Goal: Task Accomplishment & Management: Use online tool/utility

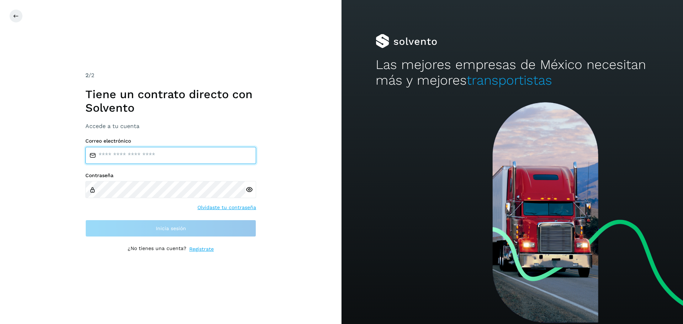
type input "**********"
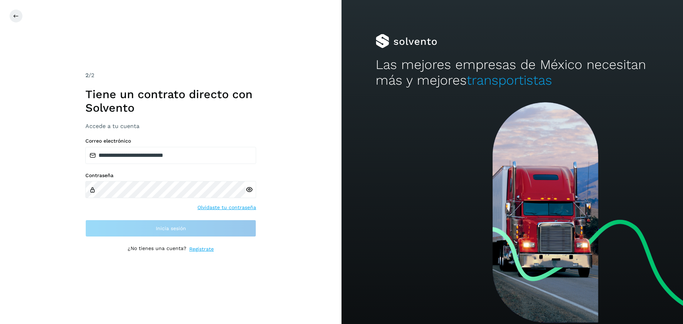
drag, startPoint x: 225, startPoint y: 124, endPoint x: 188, endPoint y: 181, distance: 68.0
click at [225, 124] on h3 "Accede a tu cuenta" at bounding box center [170, 126] width 171 height 7
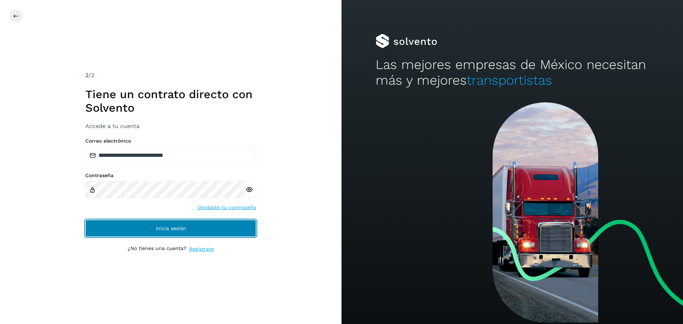
click at [111, 232] on button "Inicia sesión" at bounding box center [170, 228] width 171 height 17
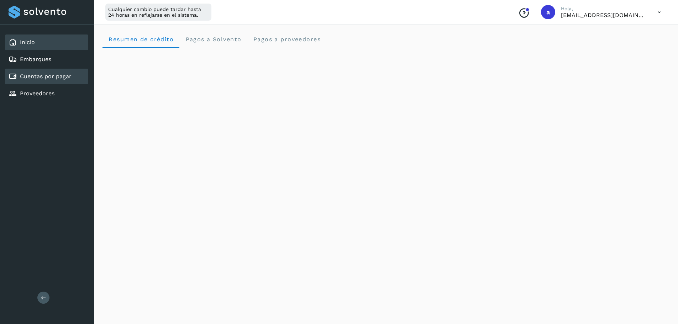
click at [67, 78] on link "Cuentas por pagar" at bounding box center [46, 76] width 52 height 7
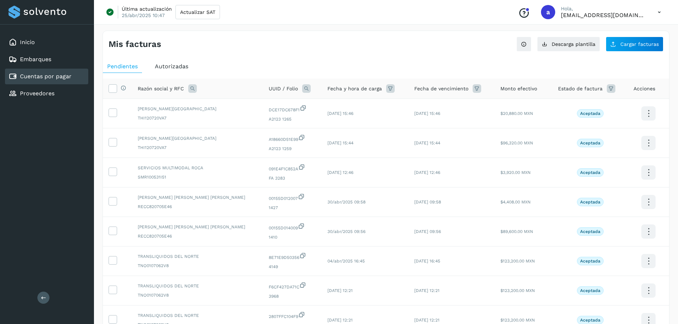
click at [170, 68] on span "Autorizadas" at bounding box center [171, 66] width 33 height 7
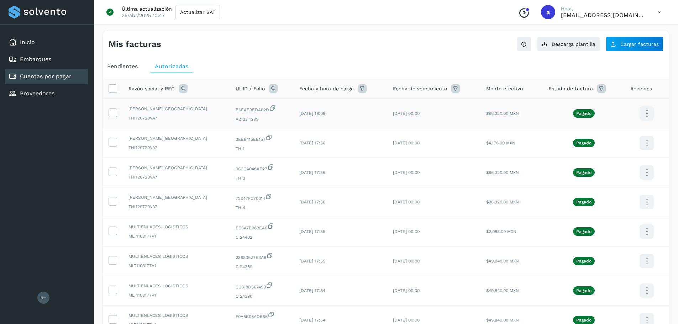
click at [643, 116] on icon at bounding box center [647, 113] width 17 height 17
click at [605, 135] on button "CEP" at bounding box center [611, 135] width 85 height 14
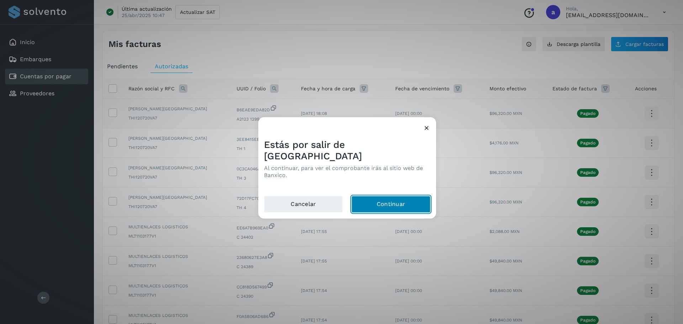
click at [405, 198] on button "Continuar" at bounding box center [391, 204] width 79 height 17
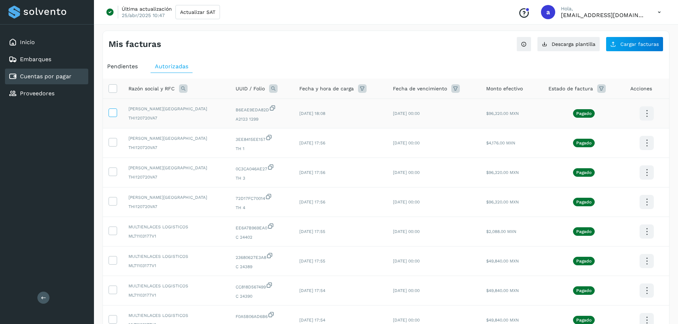
click at [111, 113] on icon at bounding box center [112, 112] width 7 height 7
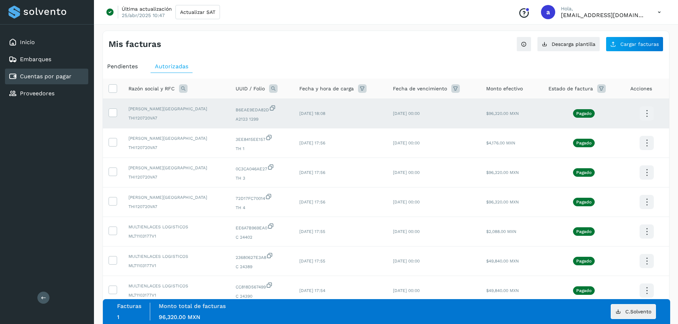
click at [647, 114] on icon at bounding box center [647, 113] width 17 height 17
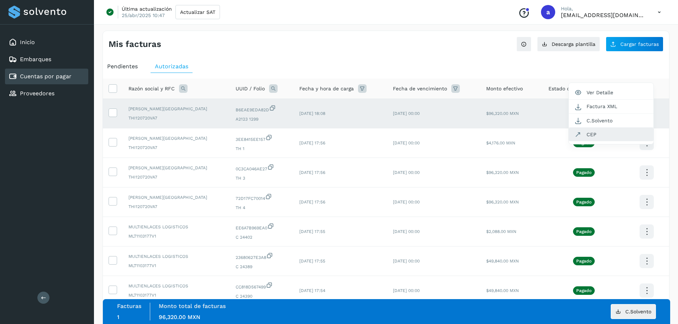
click at [597, 134] on button "CEP" at bounding box center [611, 135] width 85 height 14
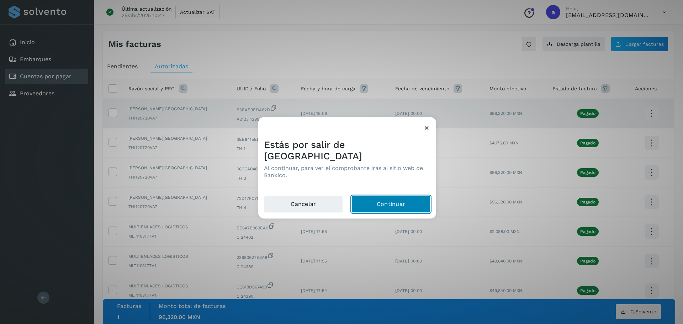
click at [395, 203] on button "Continuar" at bounding box center [391, 204] width 79 height 17
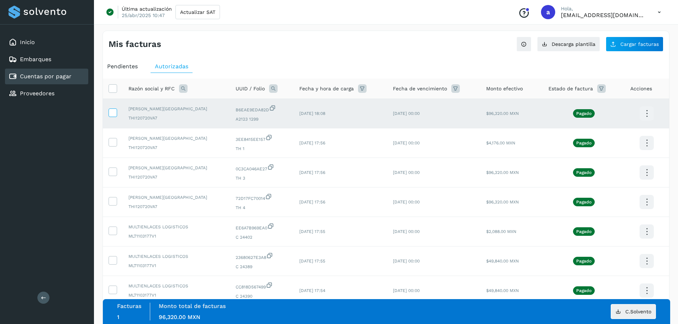
click at [111, 111] on icon at bounding box center [112, 112] width 7 height 7
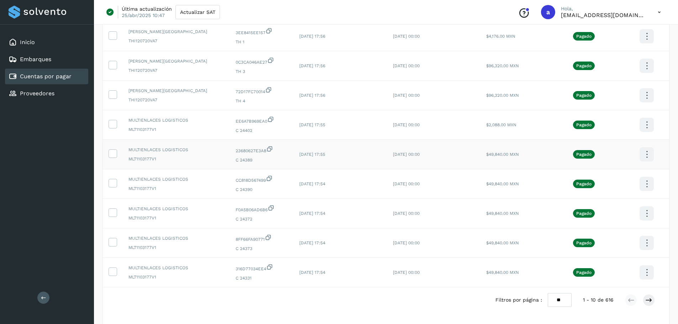
scroll to position [131, 0]
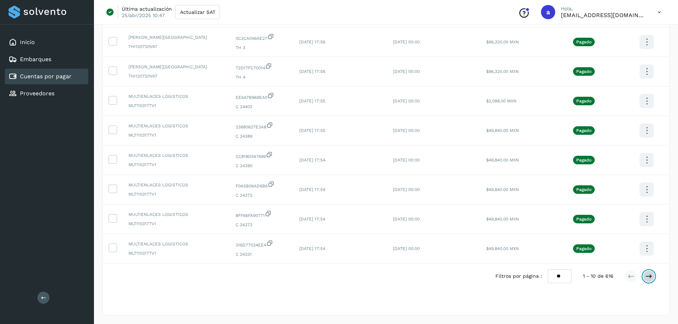
click at [645, 274] on button at bounding box center [649, 277] width 12 height 12
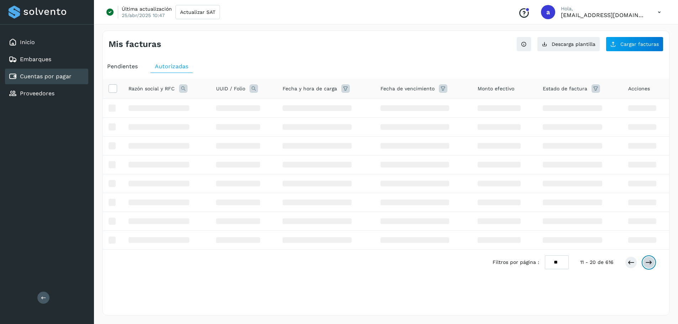
scroll to position [0, 0]
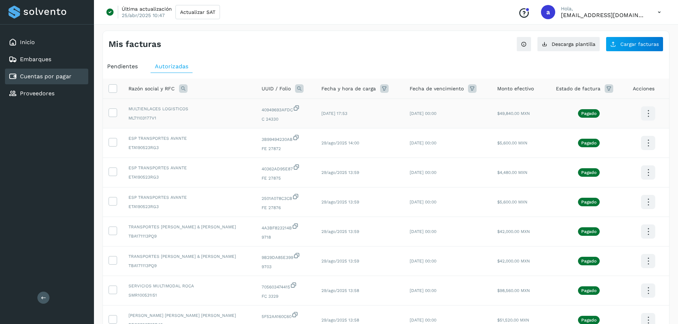
click at [648, 114] on icon at bounding box center [648, 113] width 17 height 17
click at [607, 135] on button "CEP" at bounding box center [612, 135] width 85 height 14
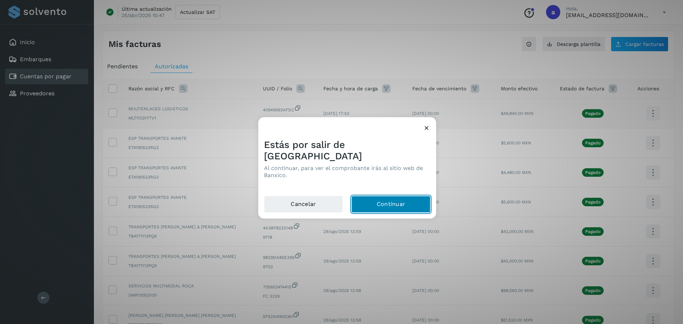
click at [367, 196] on button "Continuar" at bounding box center [391, 204] width 79 height 17
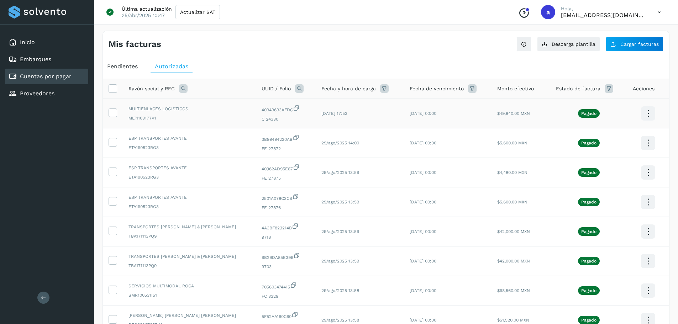
click at [640, 109] on icon at bounding box center [648, 113] width 17 height 17
click at [623, 135] on button "CEP" at bounding box center [612, 135] width 85 height 14
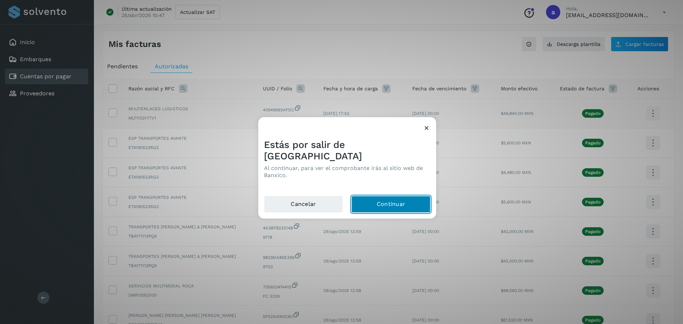
click at [402, 196] on button "Continuar" at bounding box center [391, 204] width 79 height 17
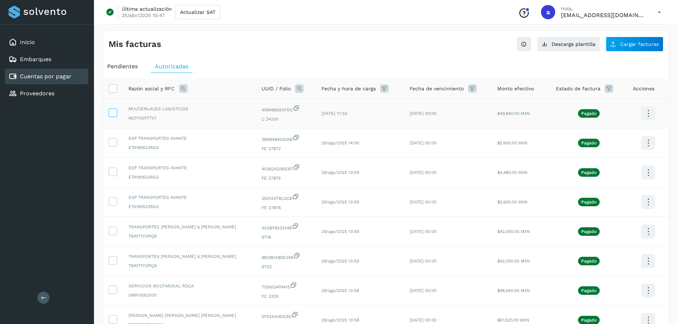
click at [113, 116] on span at bounding box center [112, 114] width 7 height 5
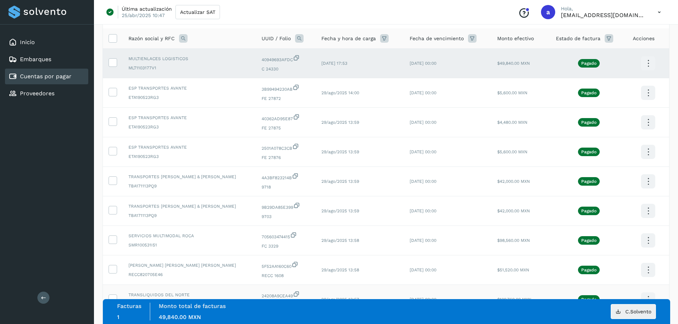
scroll to position [131, 0]
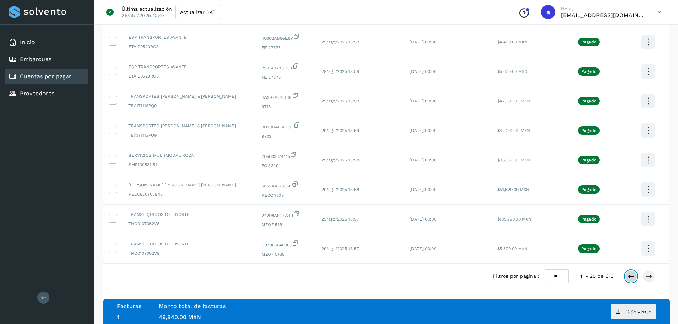
click at [631, 278] on icon at bounding box center [631, 276] width 7 height 7
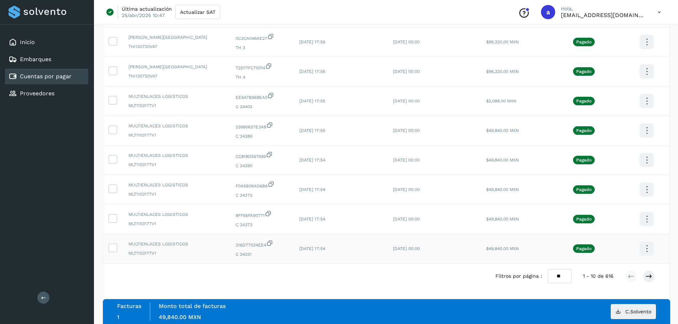
click at [106, 250] on td at bounding box center [113, 249] width 20 height 30
click at [111, 246] on icon at bounding box center [112, 247] width 7 height 7
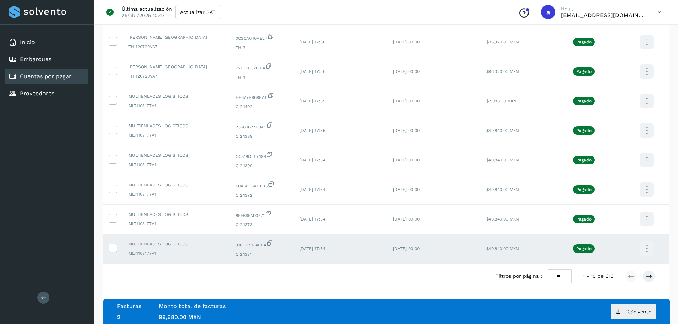
click at [646, 245] on icon at bounding box center [647, 249] width 17 height 17
click at [597, 230] on button "CEP" at bounding box center [611, 232] width 85 height 14
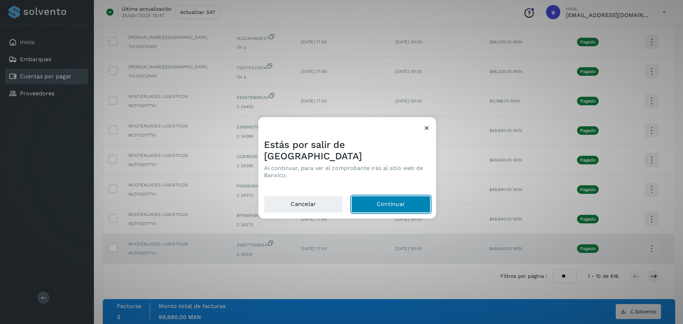
click at [406, 201] on button "Continuar" at bounding box center [391, 204] width 79 height 17
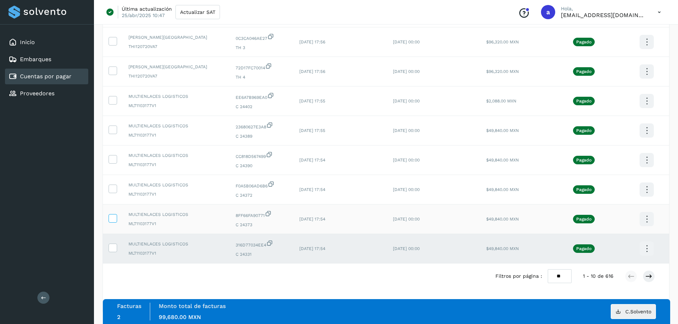
click at [115, 220] on icon at bounding box center [112, 217] width 7 height 7
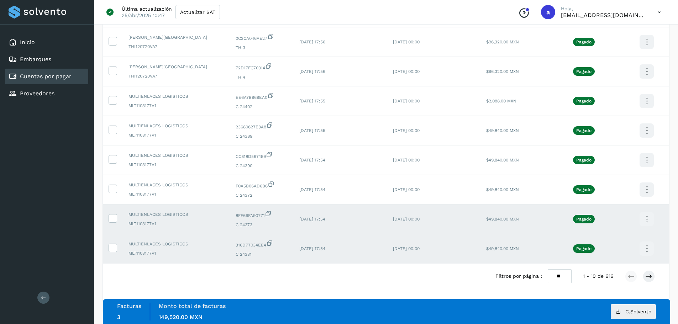
click at [646, 215] on icon at bounding box center [647, 219] width 17 height 17
click at [618, 237] on button "CEP" at bounding box center [611, 241] width 85 height 14
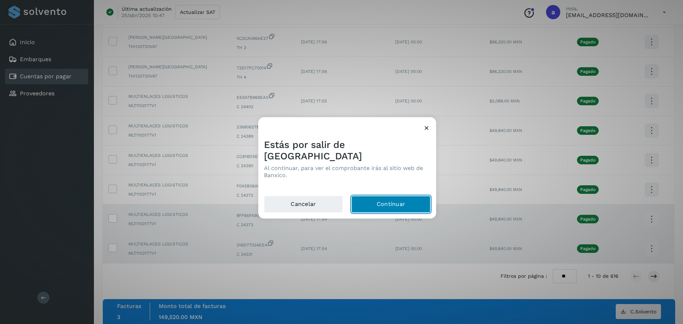
click at [388, 197] on button "Continuar" at bounding box center [391, 204] width 79 height 17
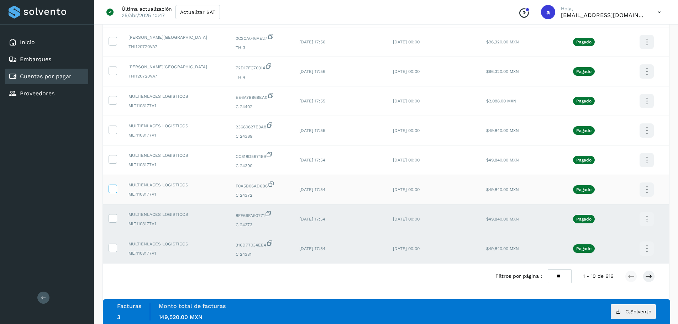
click at [112, 188] on icon at bounding box center [112, 188] width 7 height 7
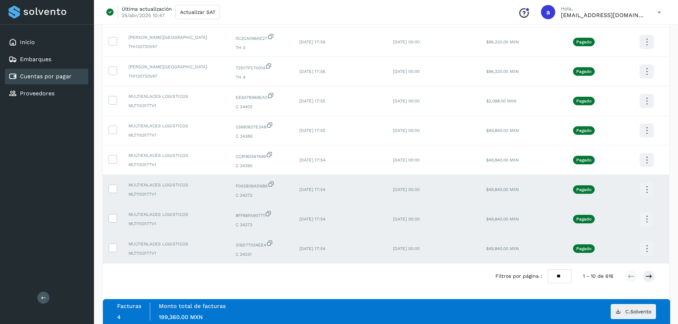
click at [648, 188] on icon at bounding box center [647, 190] width 17 height 17
click at [602, 207] on button "CEP" at bounding box center [611, 211] width 85 height 14
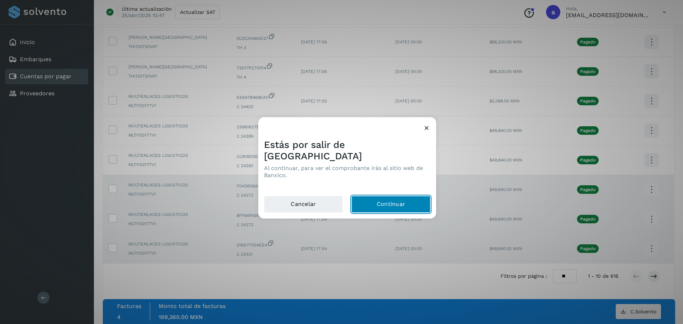
click at [387, 200] on button "Continuar" at bounding box center [391, 204] width 79 height 17
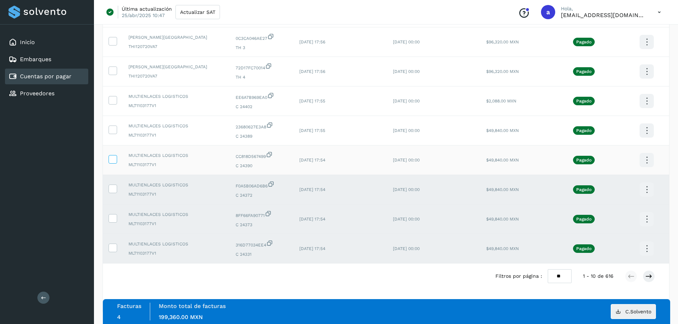
click at [115, 158] on icon at bounding box center [112, 158] width 7 height 7
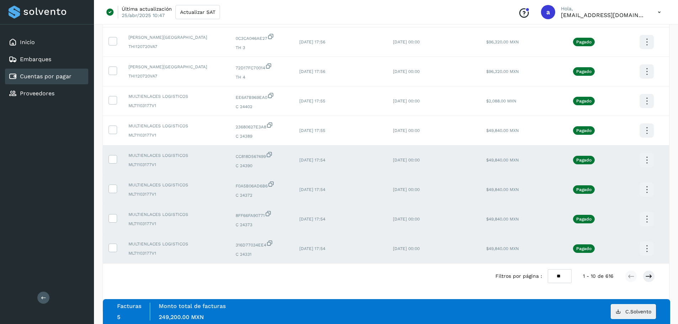
click at [648, 156] on icon at bounding box center [647, 160] width 17 height 17
click at [611, 182] on button "CEP" at bounding box center [611, 181] width 85 height 14
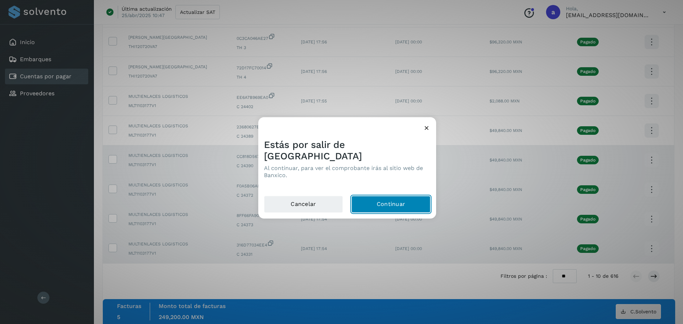
click at [386, 196] on button "Continuar" at bounding box center [391, 204] width 79 height 17
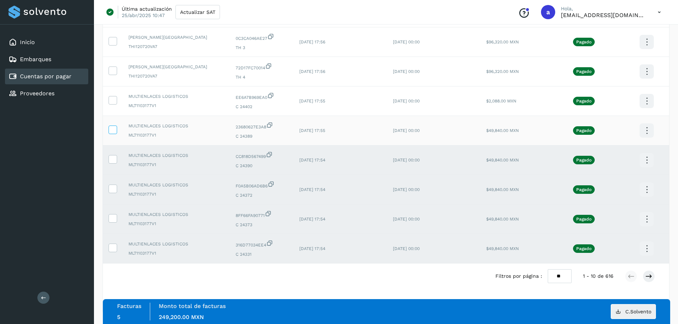
click at [113, 129] on icon at bounding box center [112, 129] width 7 height 7
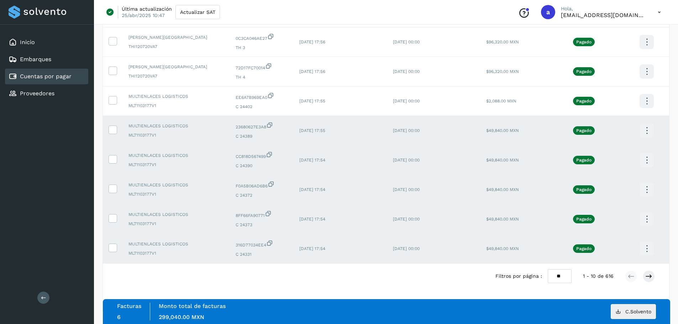
click at [645, 130] on icon at bounding box center [647, 130] width 17 height 17
click at [623, 150] on button "CEP" at bounding box center [611, 152] width 85 height 14
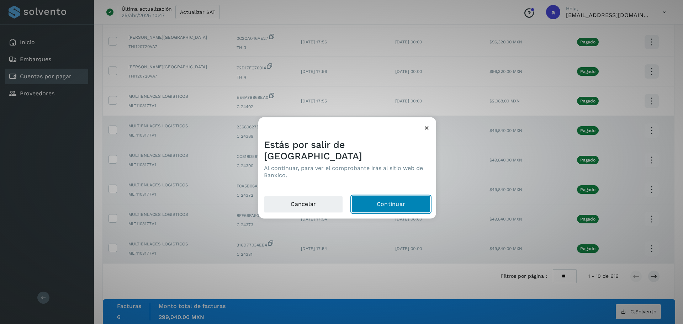
click at [389, 196] on button "Continuar" at bounding box center [391, 204] width 79 height 17
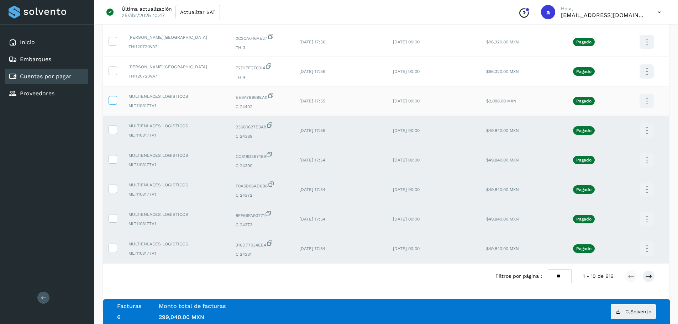
click at [110, 100] on icon at bounding box center [112, 99] width 7 height 7
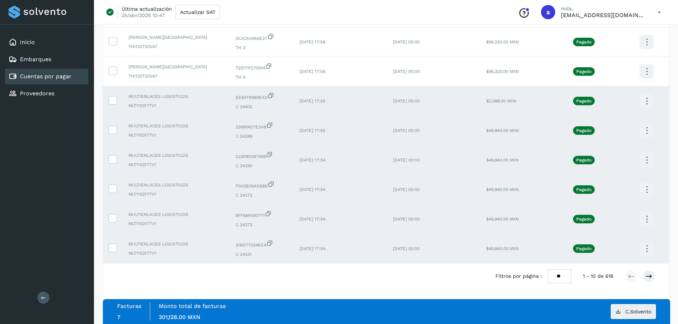
click at [641, 103] on icon at bounding box center [647, 101] width 17 height 17
click at [629, 123] on button "CEP" at bounding box center [611, 122] width 85 height 14
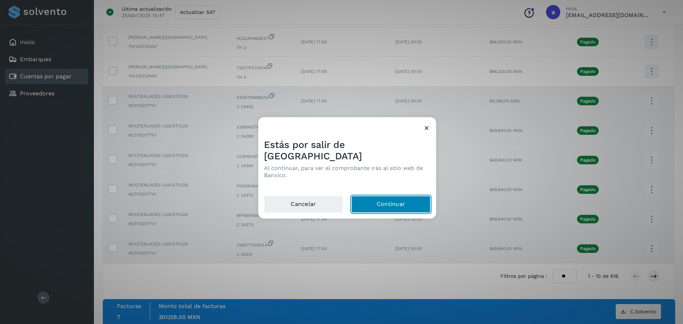
click at [404, 196] on button "Continuar" at bounding box center [391, 204] width 79 height 17
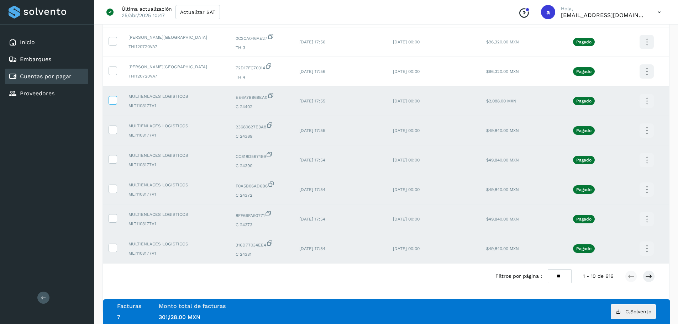
click at [110, 102] on icon at bounding box center [112, 99] width 7 height 7
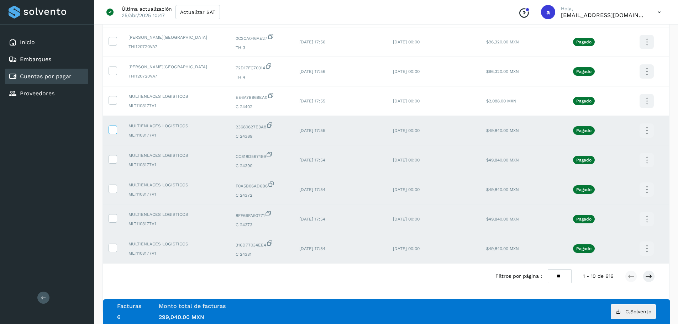
click at [111, 127] on icon at bounding box center [112, 129] width 7 height 7
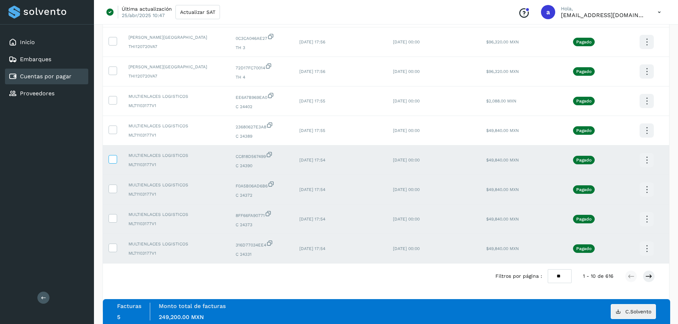
click at [112, 161] on icon at bounding box center [112, 158] width 7 height 7
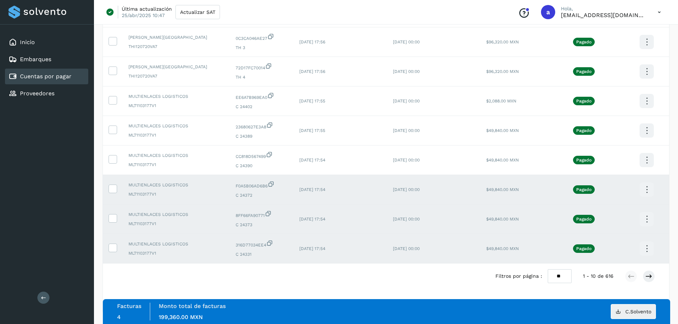
click at [112, 183] on td at bounding box center [113, 190] width 20 height 30
click at [112, 190] on icon at bounding box center [112, 188] width 7 height 7
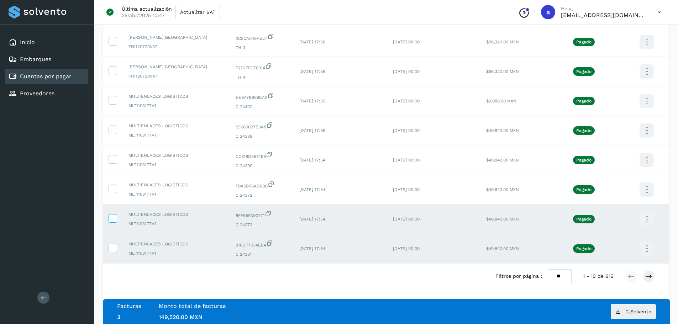
click at [112, 215] on icon at bounding box center [112, 217] width 7 height 7
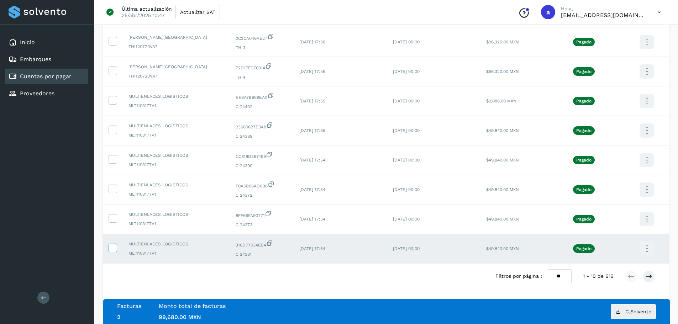
click at [114, 248] on icon at bounding box center [112, 247] width 7 height 7
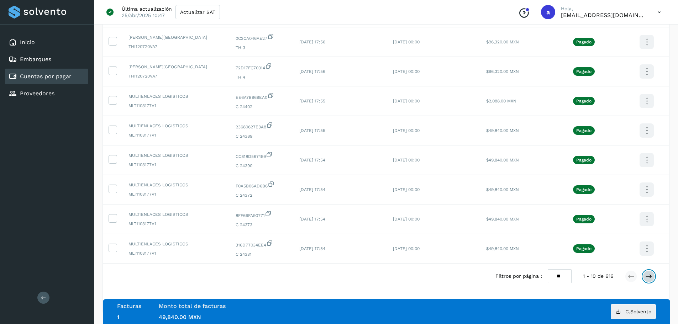
click at [651, 280] on icon at bounding box center [648, 276] width 7 height 7
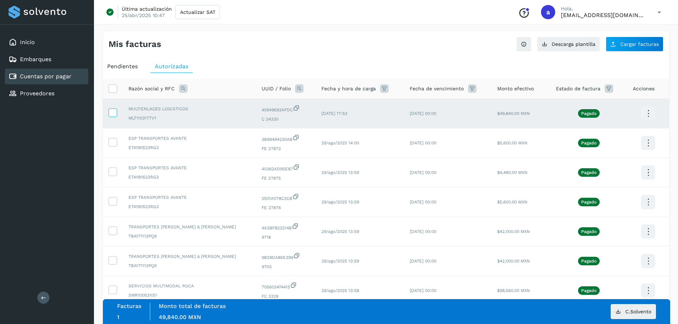
click at [111, 111] on icon at bounding box center [112, 112] width 7 height 7
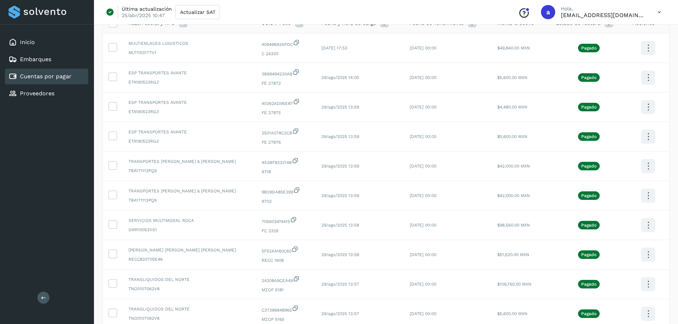
scroll to position [131, 0]
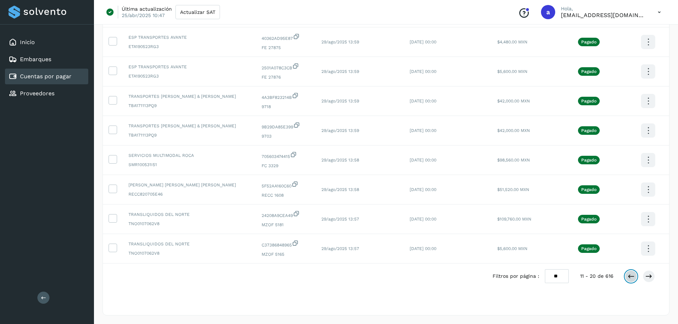
click at [630, 276] on icon at bounding box center [631, 276] width 7 height 7
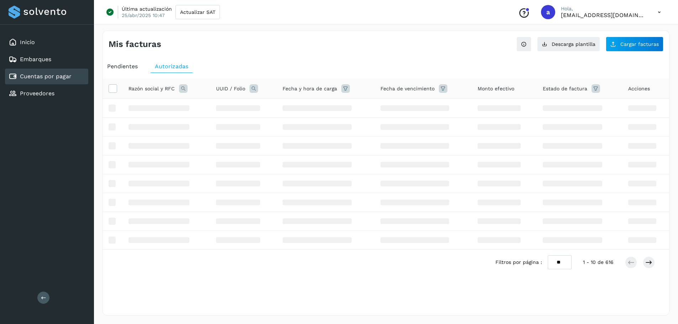
scroll to position [0, 0]
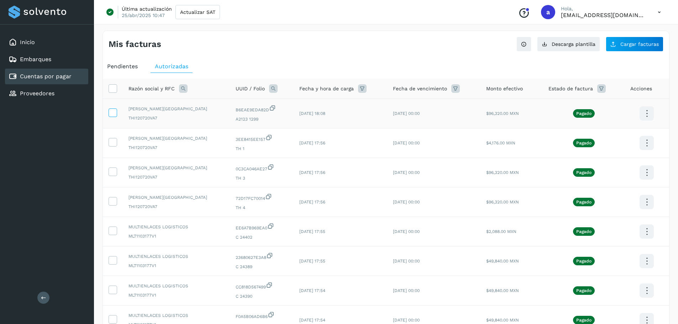
click at [116, 114] on label at bounding box center [113, 113] width 9 height 9
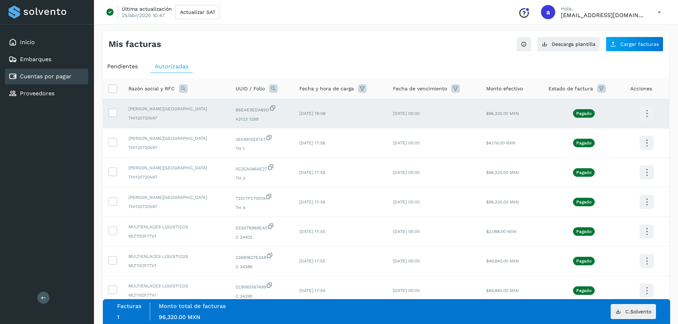
click at [649, 111] on icon at bounding box center [647, 113] width 17 height 17
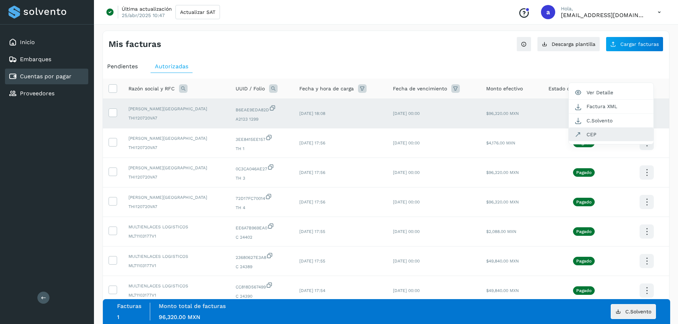
click at [615, 138] on button "CEP" at bounding box center [611, 135] width 85 height 14
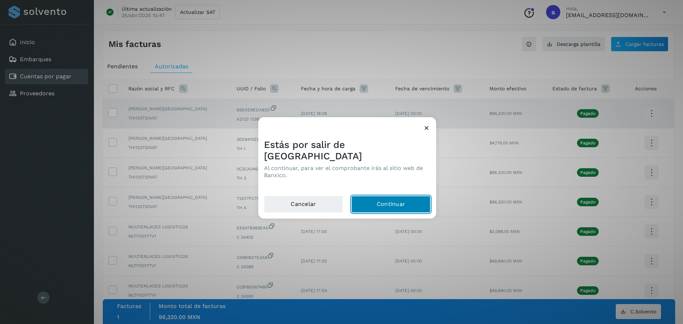
click at [389, 196] on button "Continuar" at bounding box center [391, 204] width 79 height 17
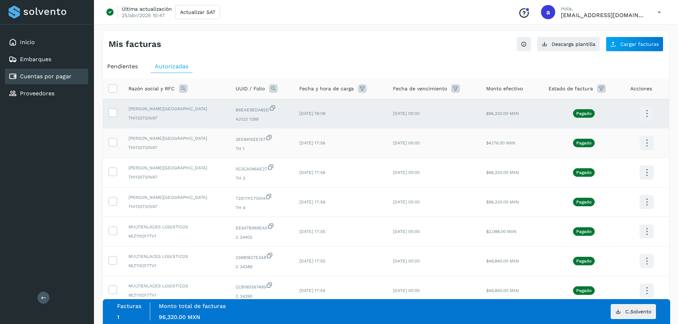
click at [644, 146] on icon at bounding box center [647, 143] width 17 height 17
click at [618, 165] on button "CEP" at bounding box center [611, 164] width 85 height 14
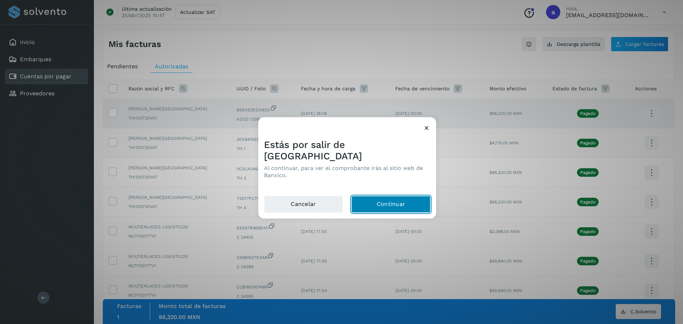
click at [381, 202] on button "Continuar" at bounding box center [391, 204] width 79 height 17
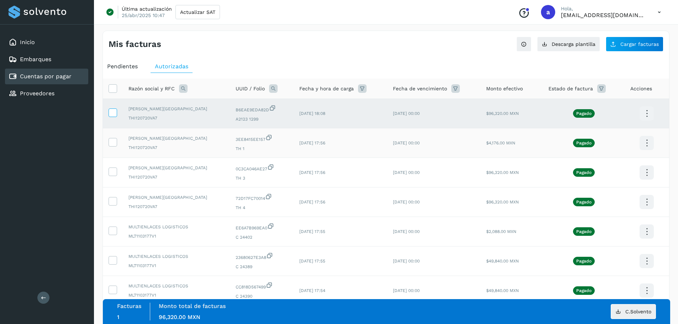
click at [110, 114] on icon at bounding box center [112, 112] width 7 height 7
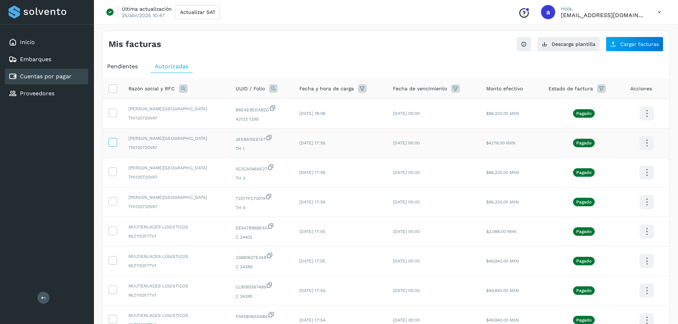
click at [112, 143] on icon at bounding box center [112, 141] width 7 height 7
